Goal: Contribute content: Contribute content

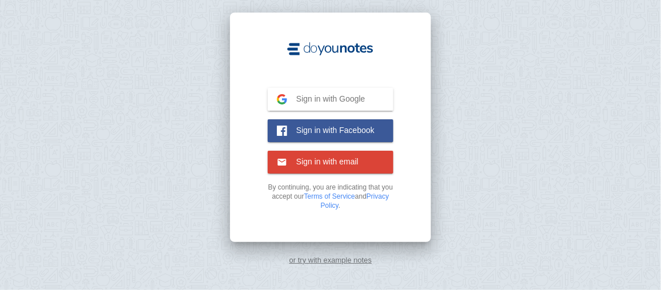
click at [381, 102] on button "Sign in with Google Google" at bounding box center [331, 99] width 126 height 23
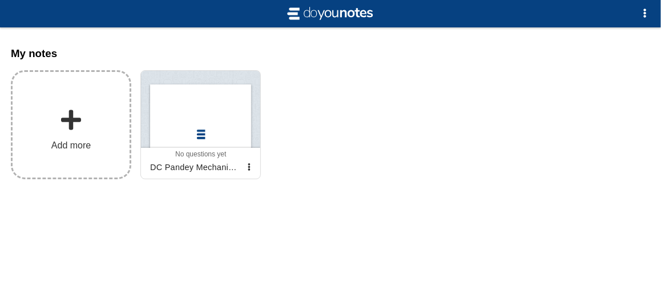
click at [67, 118] on span at bounding box center [71, 119] width 23 height 23
click at [0, 0] on input "Add my notes" at bounding box center [0, 0] width 0 height 0
click at [80, 124] on span at bounding box center [71, 119] width 23 height 23
click at [0, 0] on input "Add my notes" at bounding box center [0, 0] width 0 height 0
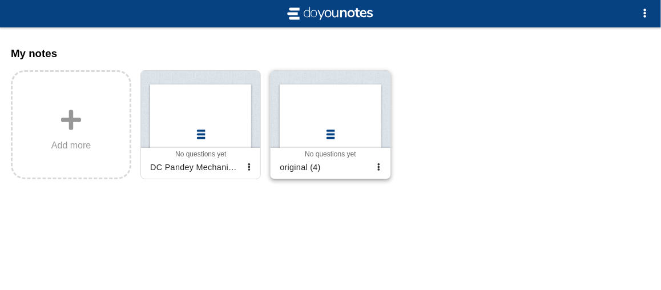
click at [337, 112] on div at bounding box center [329, 109] width 119 height 77
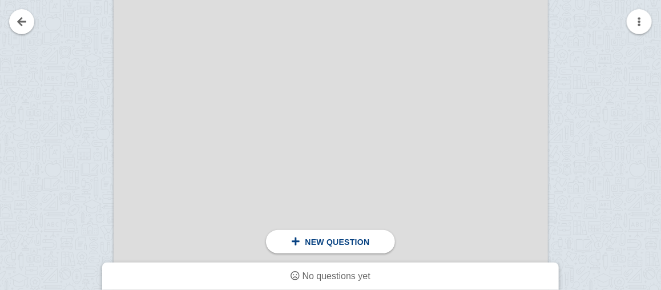
scroll to position [171, 0]
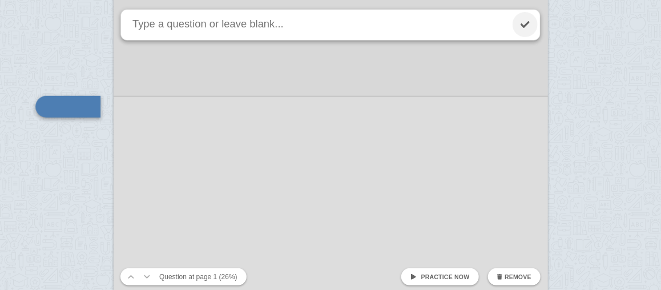
click at [523, 25] on link at bounding box center [524, 24] width 25 height 25
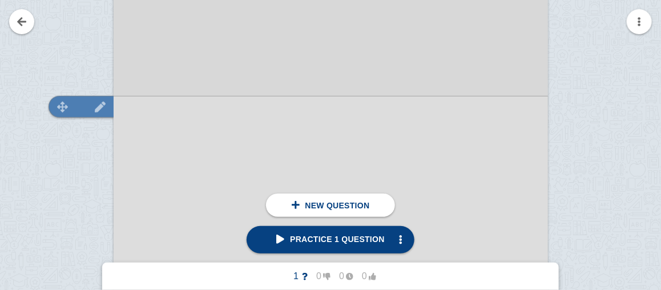
click at [73, 107] on img at bounding box center [62, 107] width 27 height 11
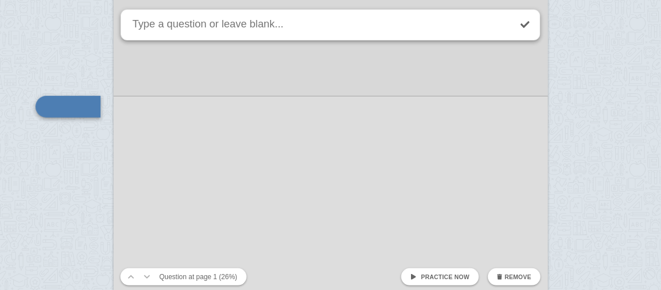
click at [544, 84] on div at bounding box center [331, 246] width 434 height 614
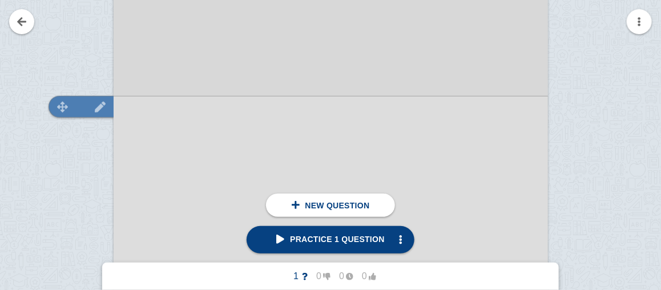
click at [107, 104] on img at bounding box center [99, 107] width 27 height 11
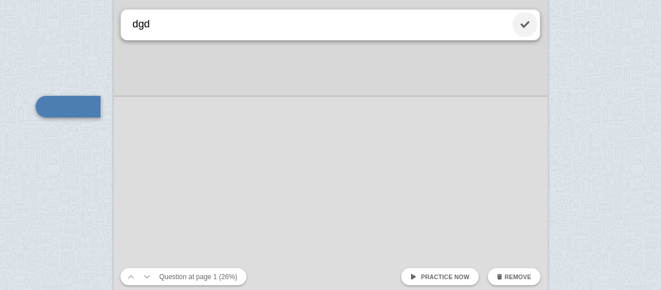
type textarea "dgd"
click at [526, 25] on link at bounding box center [524, 24] width 25 height 25
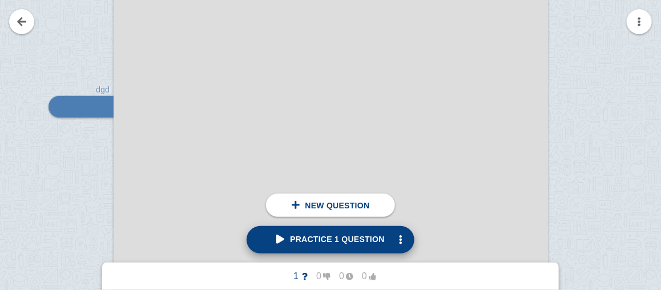
click at [293, 244] on span "Practice 1 question" at bounding box center [330, 239] width 108 height 9
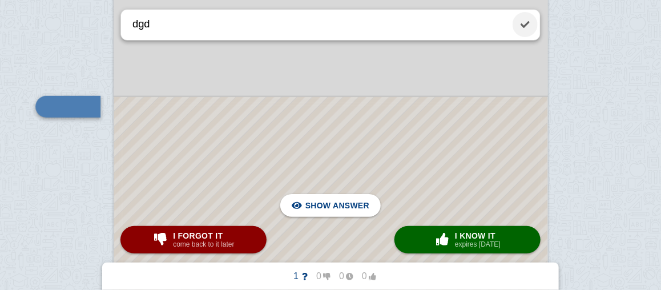
click at [528, 24] on link at bounding box center [524, 24] width 25 height 25
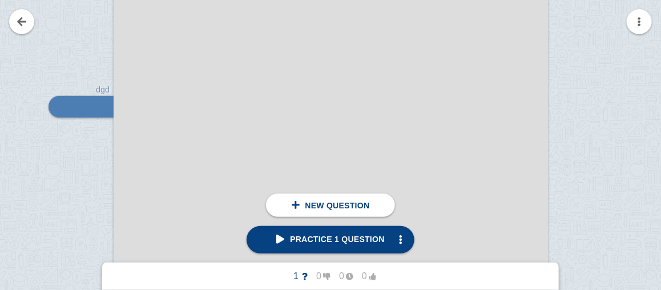
scroll to position [281, 0]
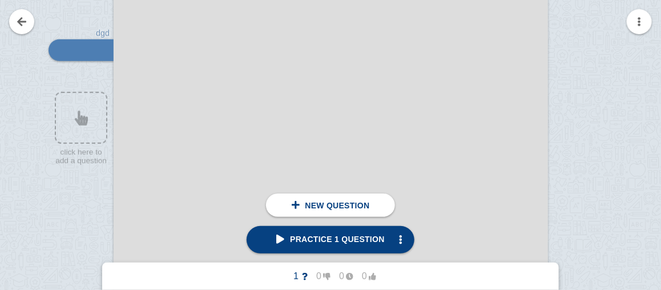
drag, startPoint x: 205, startPoint y: 131, endPoint x: 334, endPoint y: 123, distance: 129.2
click at [331, 124] on div at bounding box center [331, 189] width 434 height 614
click at [336, 124] on div at bounding box center [331, 189] width 434 height 614
click at [344, 139] on div at bounding box center [331, 189] width 434 height 614
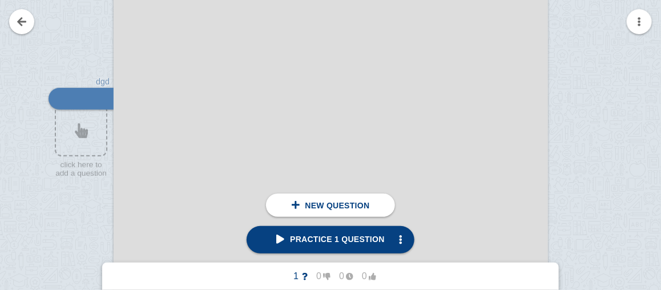
scroll to position [224, 0]
